Goal: Task Accomplishment & Management: Complete application form

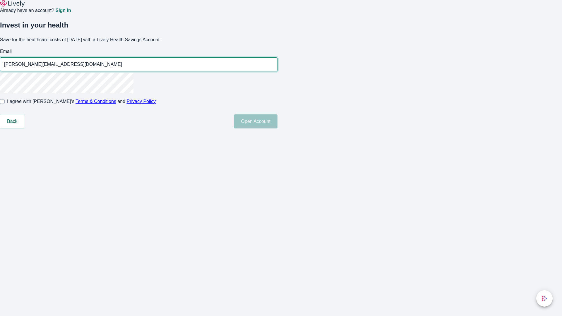
type input "[PERSON_NAME][EMAIL_ADDRESS][DOMAIN_NAME]"
click at [5, 104] on input "I agree with Lively’s Terms & Conditions and Privacy Policy" at bounding box center [2, 101] width 5 height 5
checkbox input "true"
click at [277, 128] on button "Open Account" at bounding box center [256, 121] width 44 height 14
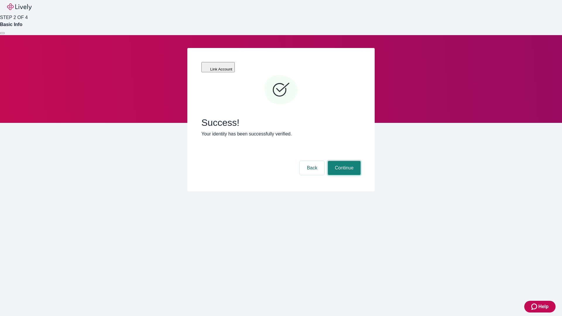
click at [343, 161] on button "Continue" at bounding box center [344, 168] width 33 height 14
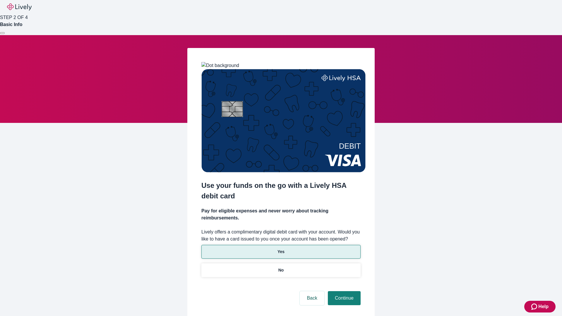
click at [280, 249] on p "Yes" at bounding box center [280, 252] width 7 height 6
click at [343, 291] on button "Continue" at bounding box center [344, 298] width 33 height 14
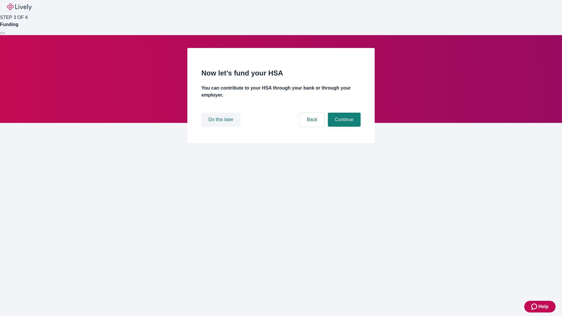
click at [221, 127] on button "Do this later" at bounding box center [220, 120] width 39 height 14
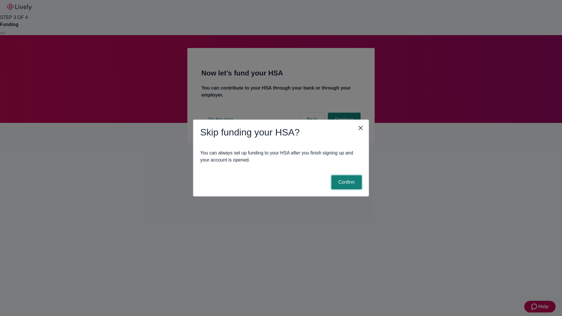
click at [345, 182] on button "Confirm" at bounding box center [346, 182] width 30 height 14
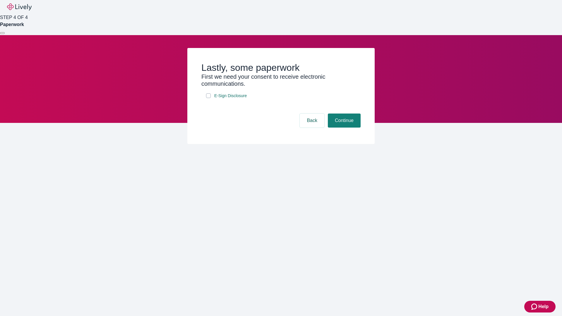
click at [208, 98] on input "E-Sign Disclosure" at bounding box center [208, 95] width 5 height 5
checkbox input "true"
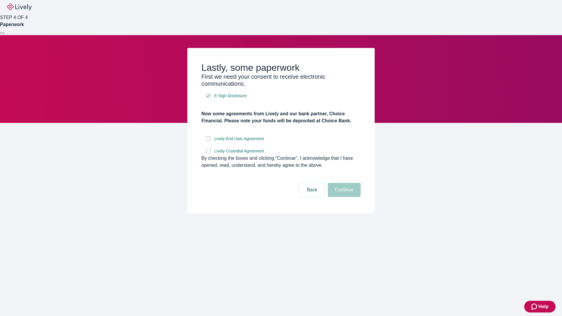
click at [208, 141] on input "Lively End User Agreement" at bounding box center [208, 138] width 5 height 5
checkbox input "true"
click at [208, 153] on input "Lively Custodial Agreement" at bounding box center [208, 151] width 5 height 5
checkbox input "true"
click at [343, 197] on button "Continue" at bounding box center [344, 190] width 33 height 14
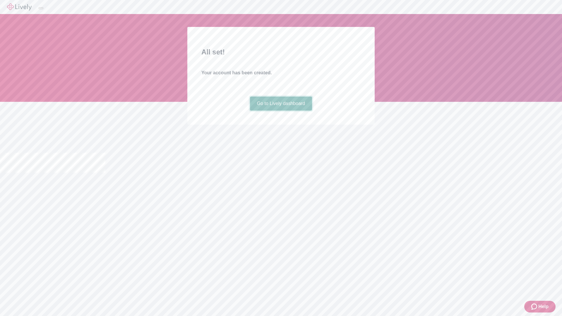
click at [280, 111] on link "Go to Lively dashboard" at bounding box center [281, 104] width 62 height 14
